Goal: Information Seeking & Learning: Learn about a topic

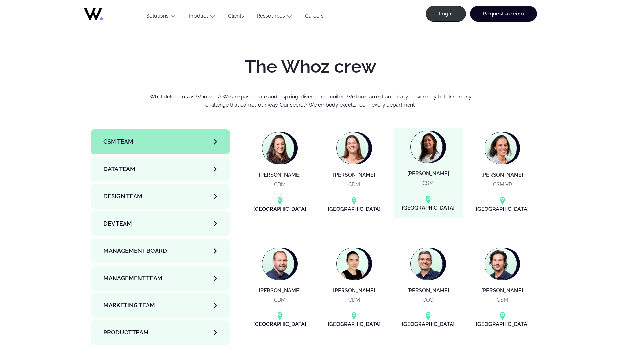
scroll to position [2106, 0]
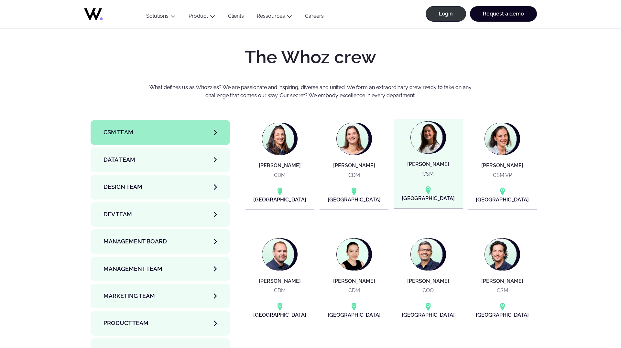
click at [423, 186] on div "[GEOGRAPHIC_DATA]" at bounding box center [427, 195] width 53 height 19
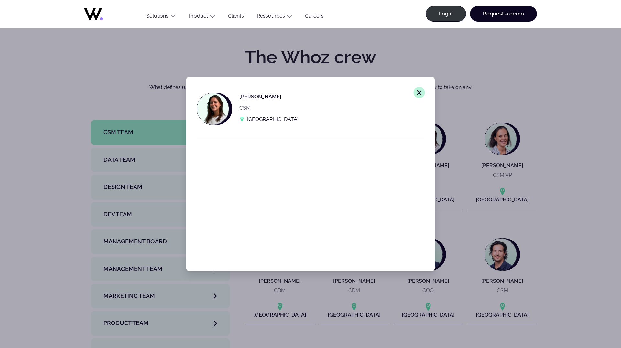
click at [419, 92] on line at bounding box center [419, 93] width 4 height 4
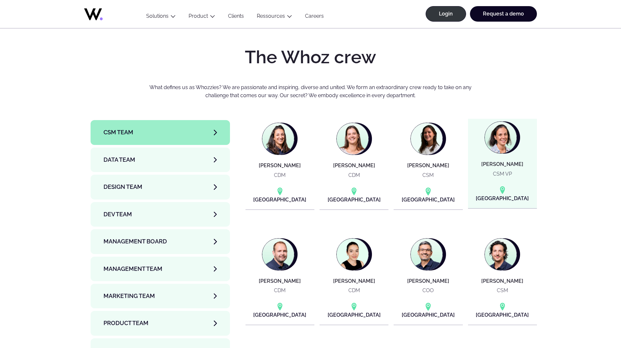
click at [510, 122] on img at bounding box center [500, 138] width 32 height 32
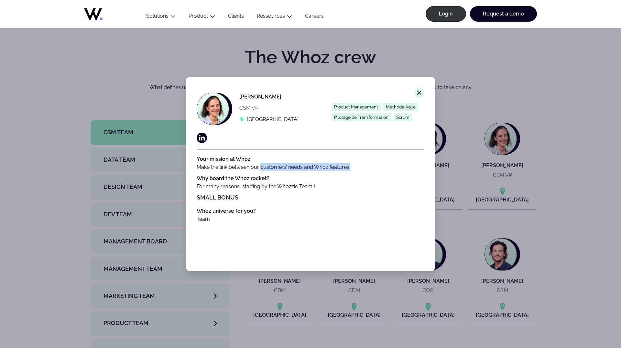
drag, startPoint x: 271, startPoint y: 165, endPoint x: 361, endPoint y: 166, distance: 90.5
click at [361, 166] on p "Your mission at Whoz Make the link between our customers’ needs and Whoz featur…" at bounding box center [311, 163] width 228 height 16
click at [373, 107] on span "Product Management" at bounding box center [355, 107] width 49 height 8
drag, startPoint x: 383, startPoint y: 107, endPoint x: 378, endPoint y: 118, distance: 12.0
click at [378, 118] on div "Product Management Méthode Agile Pilotage de Transformation Scrum" at bounding box center [377, 112] width 93 height 18
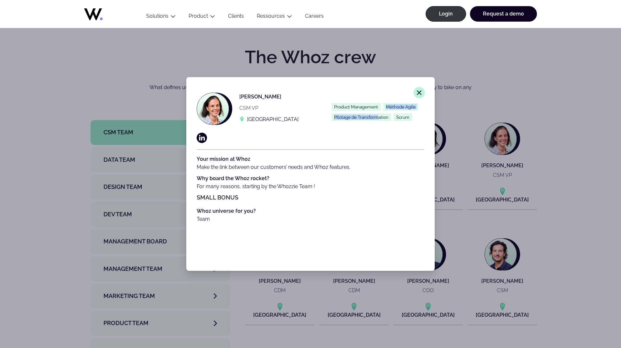
click at [418, 91] on icon "Close modal window." at bounding box center [419, 93] width 6 height 6
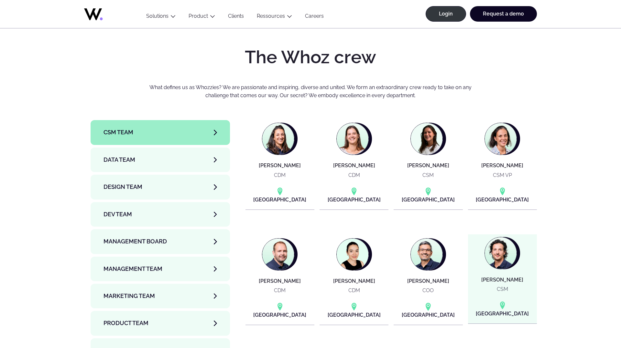
click at [502, 238] on img at bounding box center [500, 254] width 32 height 32
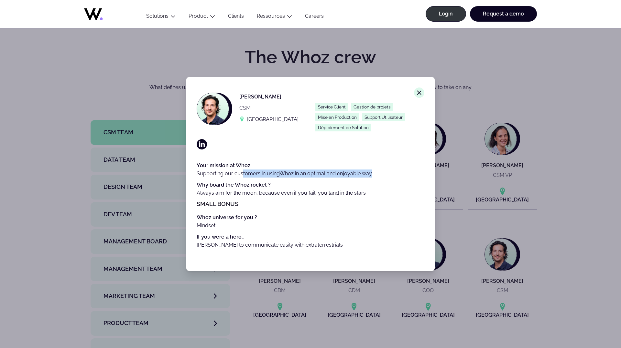
drag, startPoint x: 242, startPoint y: 175, endPoint x: 420, endPoint y: 178, distance: 178.1
click at [420, 178] on p "Your mission at Whoz Supporting our customers in using Whoz in an optimal and e…" at bounding box center [311, 170] width 228 height 16
click at [414, 95] on button "Close modal window." at bounding box center [418, 92] width 11 height 11
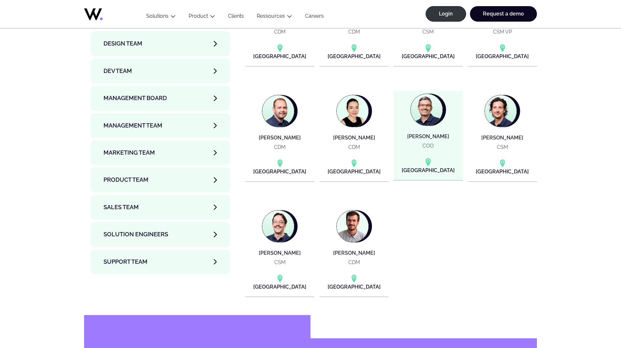
scroll to position [2267, 0]
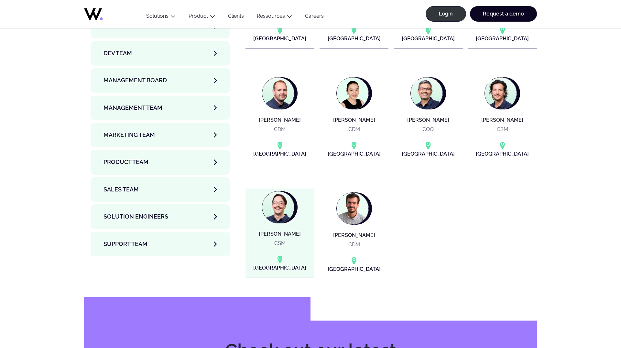
click at [277, 192] on img at bounding box center [278, 208] width 32 height 32
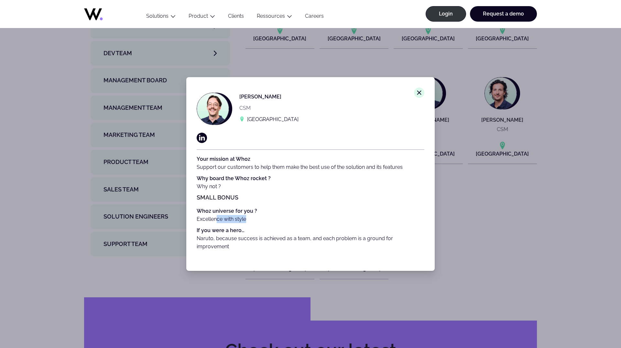
drag, startPoint x: 218, startPoint y: 217, endPoint x: 275, endPoint y: 219, distance: 56.9
click at [275, 219] on p "Whoz universe for you ? Excellence with style" at bounding box center [311, 215] width 228 height 16
drag, startPoint x: 246, startPoint y: 239, endPoint x: 422, endPoint y: 238, distance: 176.5
click at [393, 238] on span "Naruto, because success is achieved as a team, and each problem is a ground for…" at bounding box center [295, 243] width 196 height 14
click at [419, 92] on line at bounding box center [419, 93] width 4 height 4
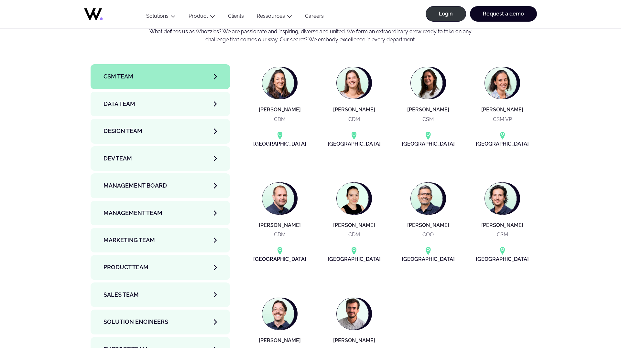
scroll to position [2155, 0]
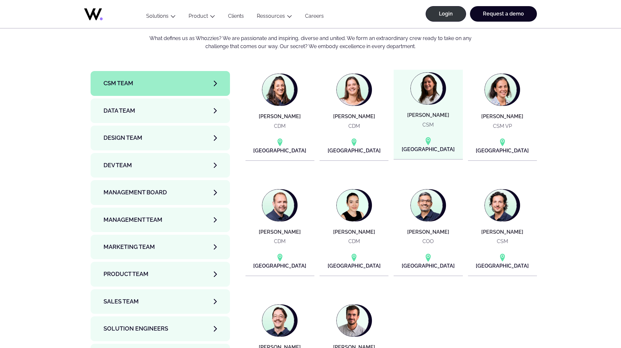
click at [426, 74] on article "Elise CHARLES CSM Paris" at bounding box center [427, 115] width 69 height 90
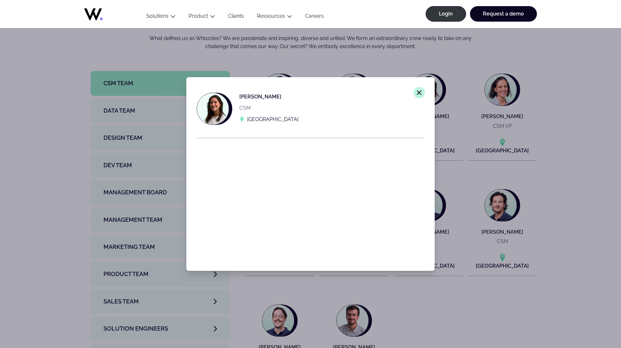
click at [419, 95] on icon "Close modal window." at bounding box center [419, 93] width 6 height 6
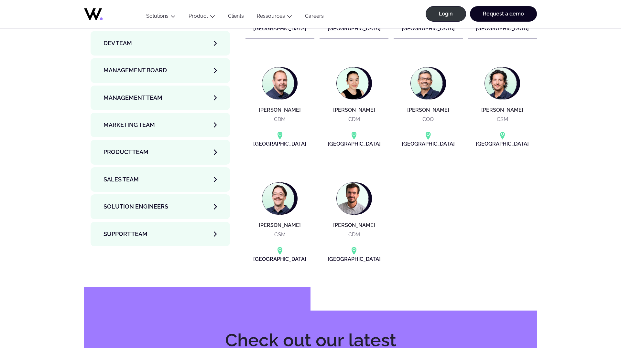
scroll to position [2210, 0]
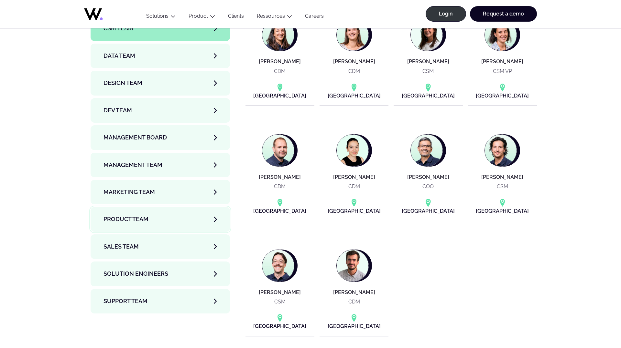
click at [189, 207] on link "Product team" at bounding box center [159, 219] width 139 height 25
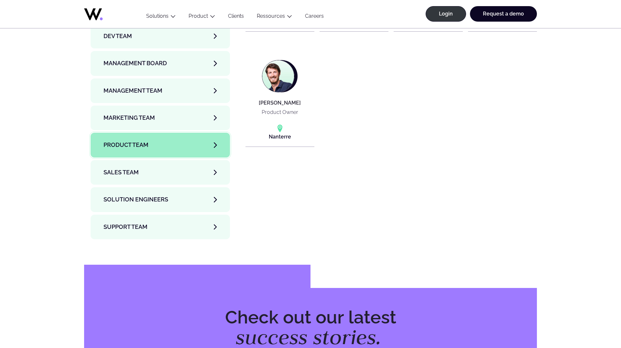
scroll to position [2492, 0]
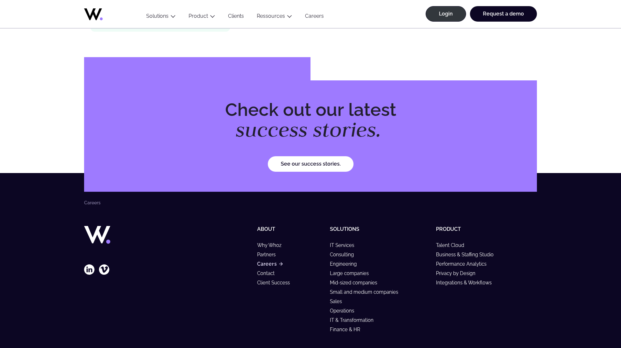
click at [265, 261] on link "Careers" at bounding box center [270, 263] width 26 height 5
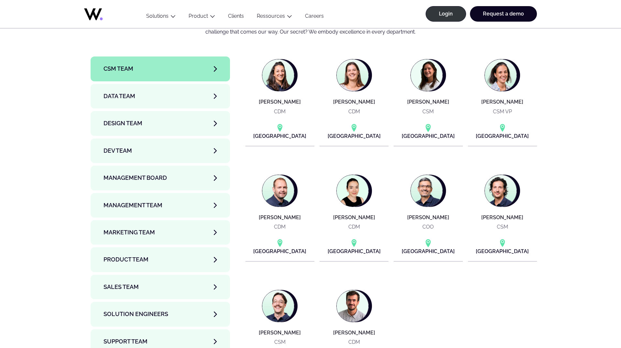
scroll to position [2239, 0]
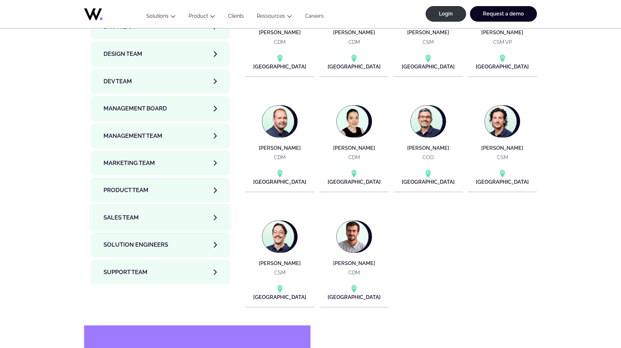
click at [197, 206] on link "Sales team" at bounding box center [159, 218] width 139 height 25
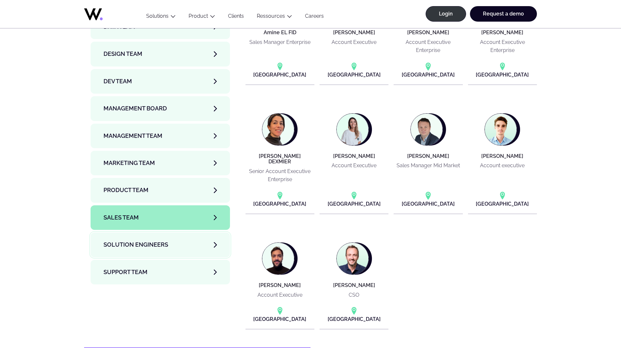
click at [175, 233] on link "Solution Engineers" at bounding box center [159, 245] width 139 height 25
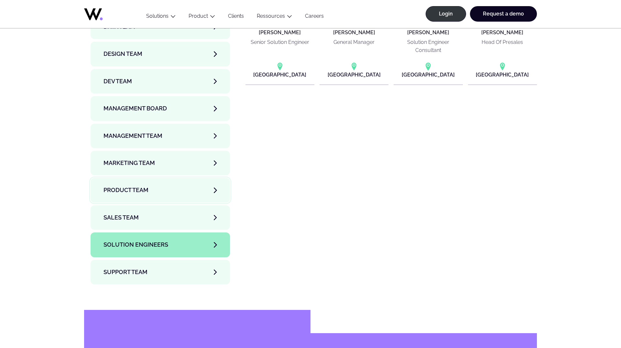
click at [173, 178] on link "Product team" at bounding box center [159, 190] width 139 height 25
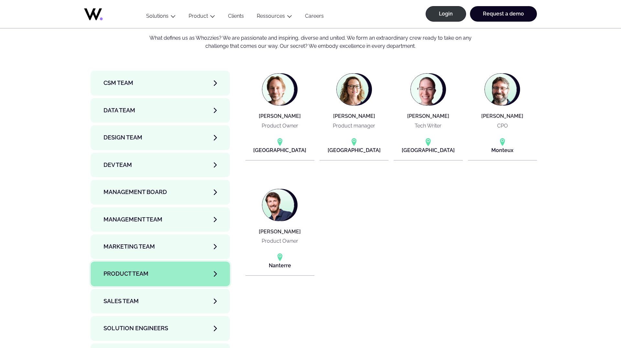
scroll to position [2149, 0]
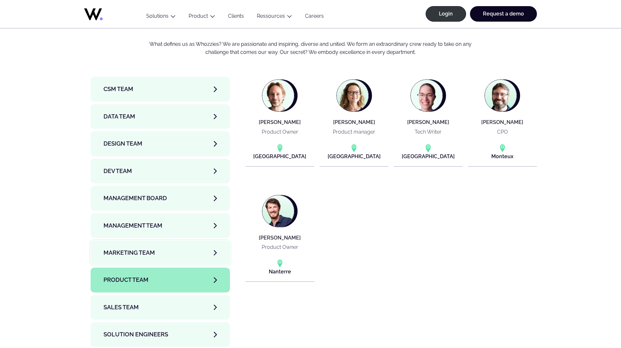
click at [143, 249] on span "Marketing Team" at bounding box center [128, 253] width 51 height 9
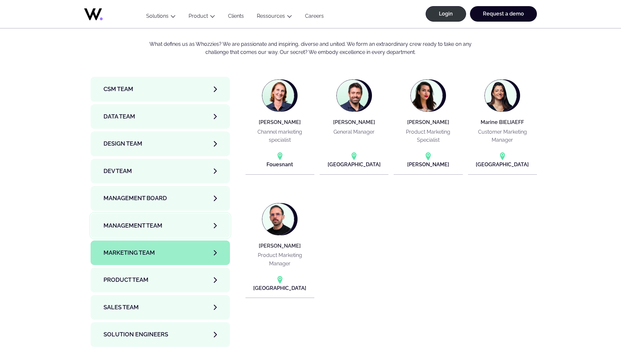
click at [142, 221] on span "Management Team" at bounding box center [132, 225] width 59 height 9
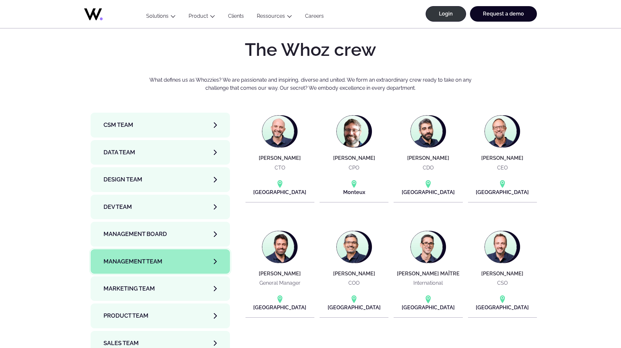
scroll to position [2110, 0]
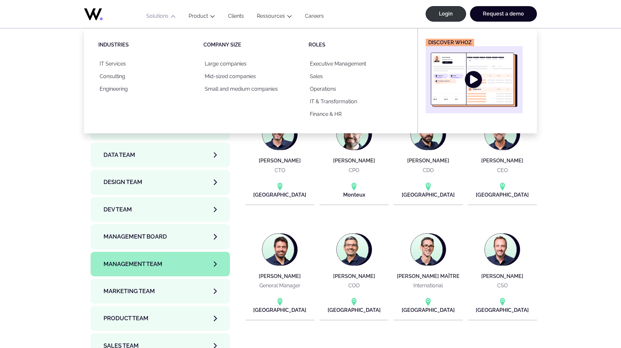
click at [161, 13] on ul "Menu Solutions Industries IT Services Consulting Engineering Company size Large…" at bounding box center [235, 12] width 190 height 32
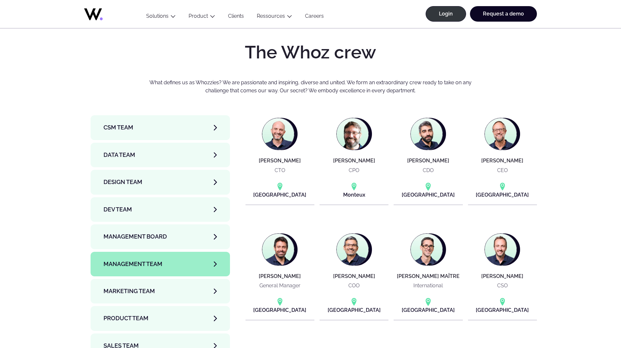
click at [160, 19] on button "Solutions" at bounding box center [161, 17] width 42 height 9
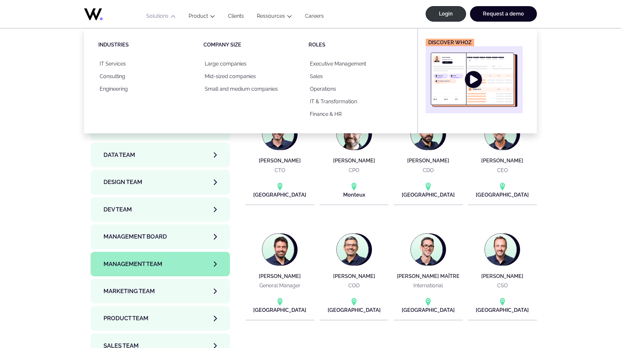
click at [475, 75] on img "Main" at bounding box center [473, 80] width 87 height 54
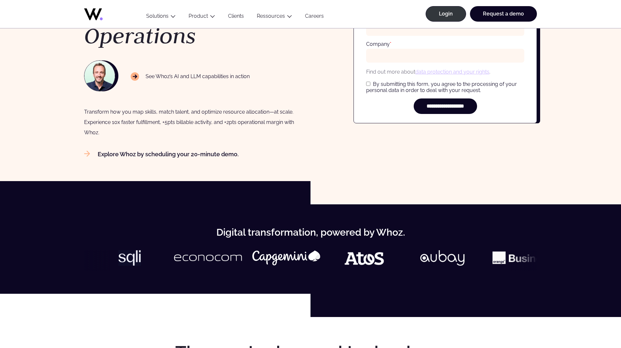
scroll to position [147, 0]
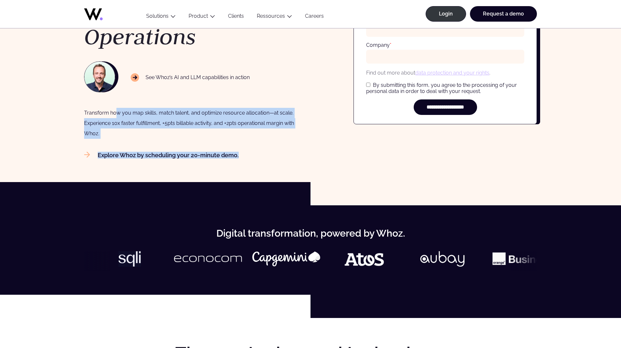
drag, startPoint x: 114, startPoint y: 112, endPoint x: 273, endPoint y: 152, distance: 164.3
click at [273, 152] on div "Book a meeting Join a Community of 800,000+ Who Trust Whoz’s AI to Optimize Wor…" at bounding box center [194, 33] width 220 height 251
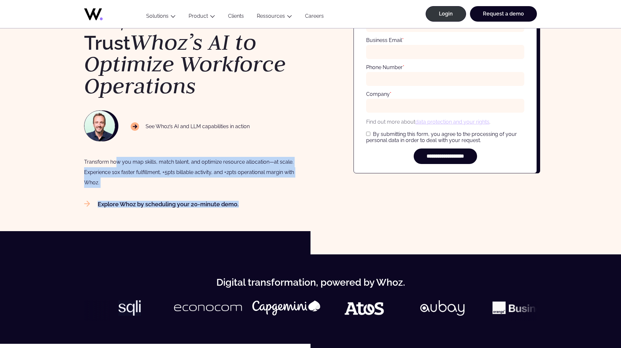
scroll to position [0, 0]
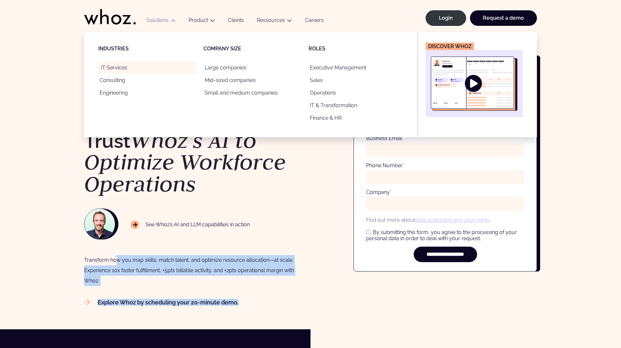
click at [119, 70] on link "IT Services" at bounding box center [146, 67] width 97 height 13
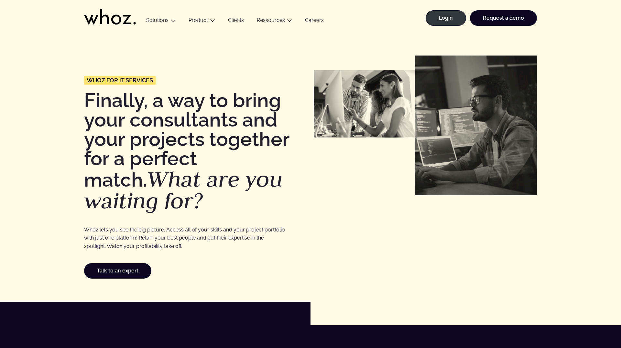
click at [239, 19] on link "Clients" at bounding box center [235, 21] width 29 height 9
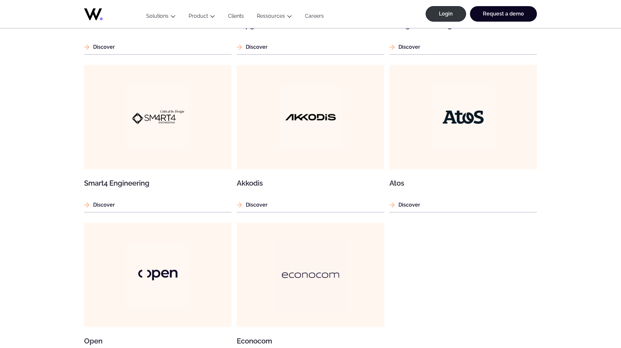
scroll to position [399, 0]
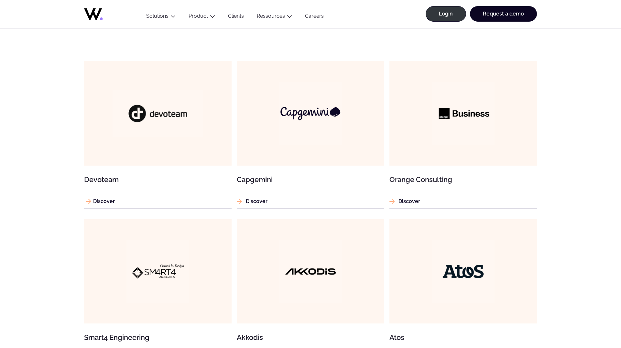
click at [165, 143] on figure at bounding box center [157, 113] width 147 height 104
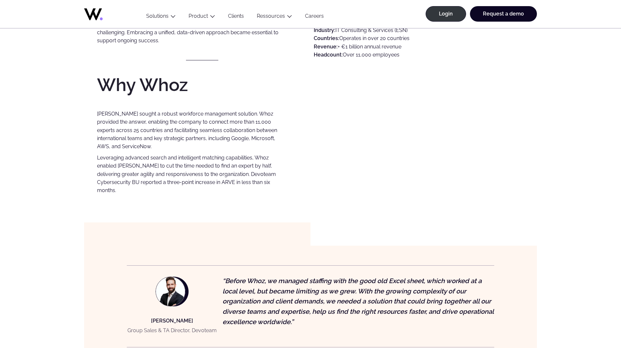
scroll to position [376, 0]
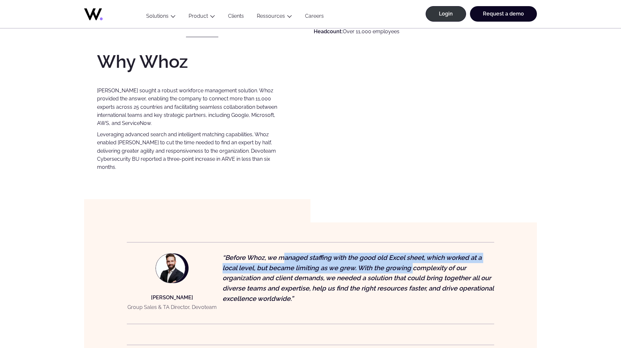
drag, startPoint x: 283, startPoint y: 252, endPoint x: 416, endPoint y: 269, distance: 134.3
click at [416, 268] on p "“Before Whoz, we managed staffing with the good old Excel sheet, which worked a…" at bounding box center [357, 278] width 271 height 51
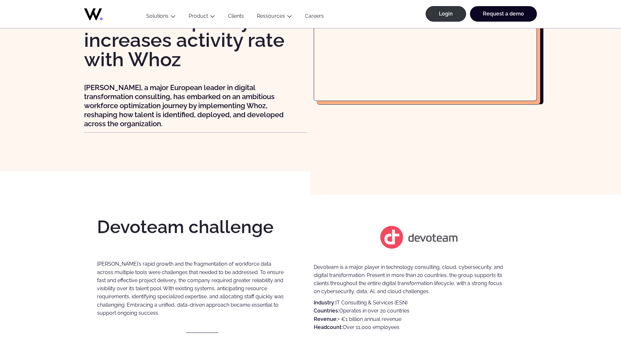
scroll to position [0, 0]
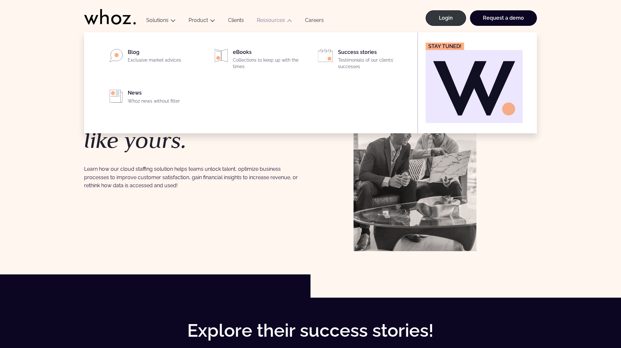
click at [275, 21] on link "Ressources" at bounding box center [271, 20] width 28 height 6
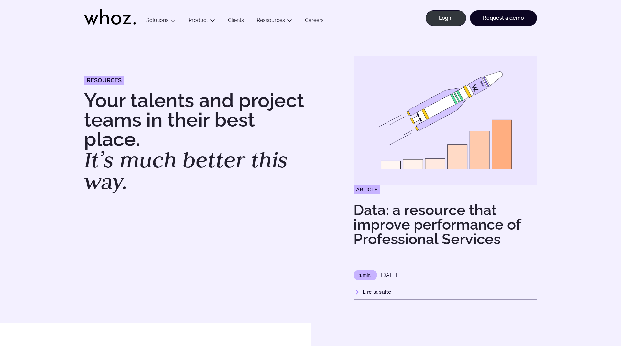
click at [318, 20] on link "Careers" at bounding box center [314, 21] width 32 height 9
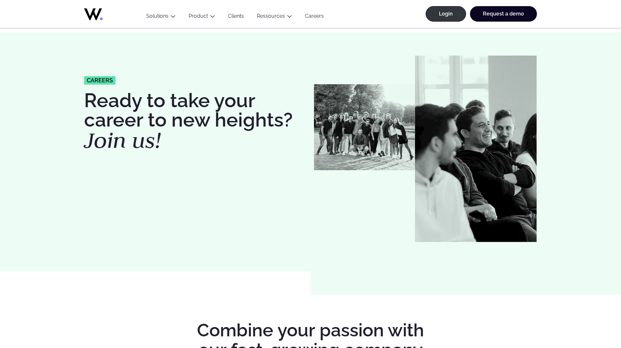
scroll to position [46, 0]
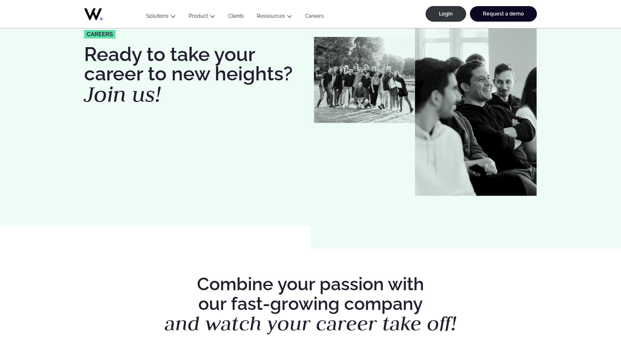
click at [128, 101] on em "Join us!" at bounding box center [122, 94] width 77 height 28
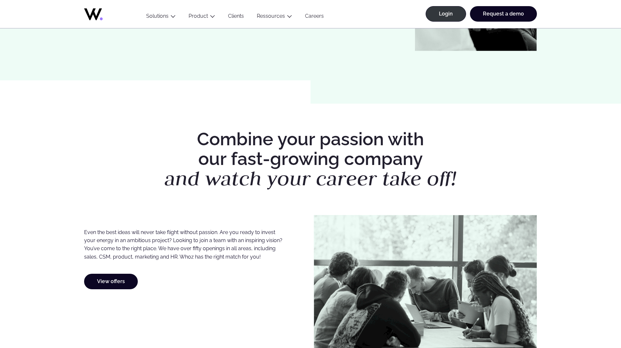
scroll to position [279, 0]
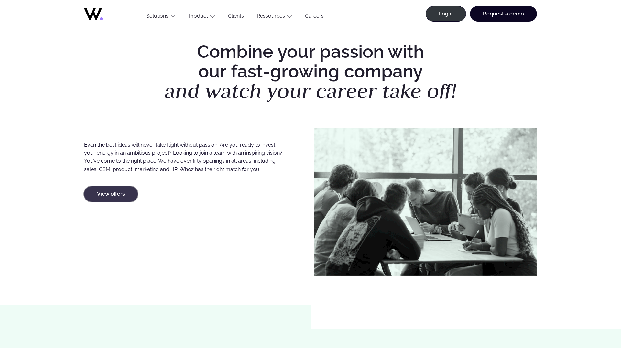
click at [116, 189] on link "View offers" at bounding box center [111, 194] width 54 height 16
